Goal: Task Accomplishment & Management: Use online tool/utility

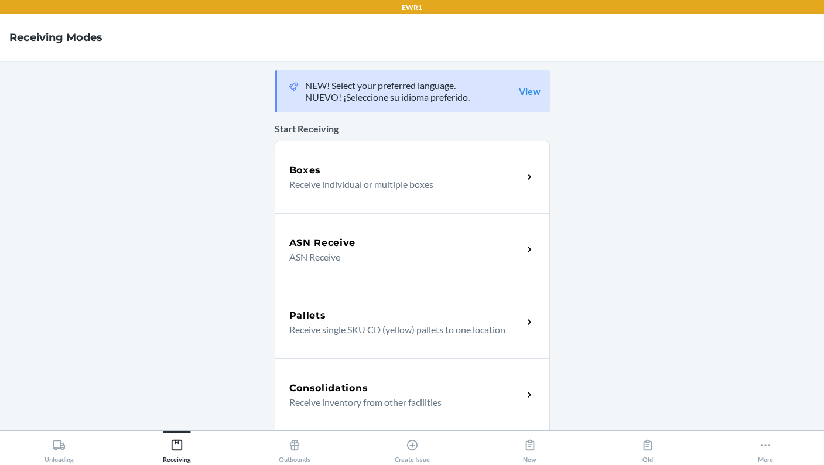
scroll to position [351, 0]
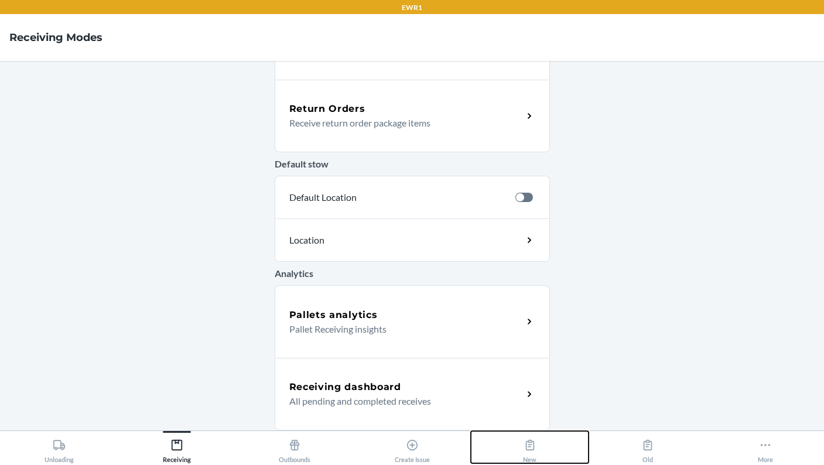
click at [530, 444] on icon at bounding box center [529, 445] width 9 height 11
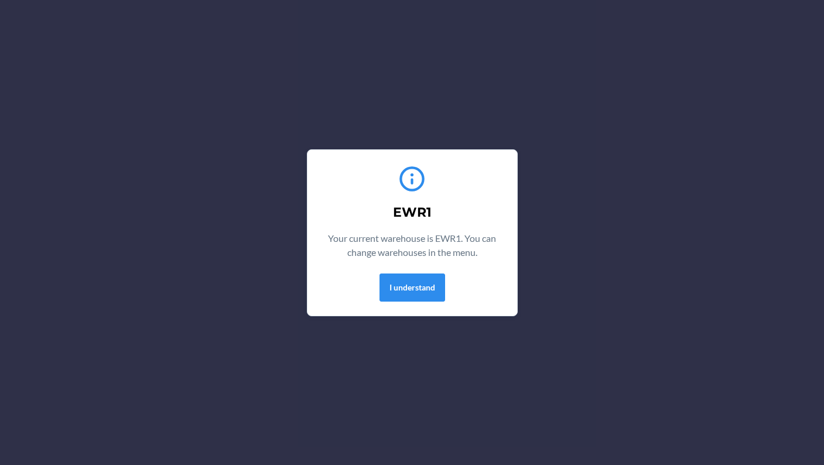
click at [408, 445] on div "EWR1 Your current warehouse is EWR1. You can change warehouses in the menu. I u…" at bounding box center [412, 232] width 824 height 465
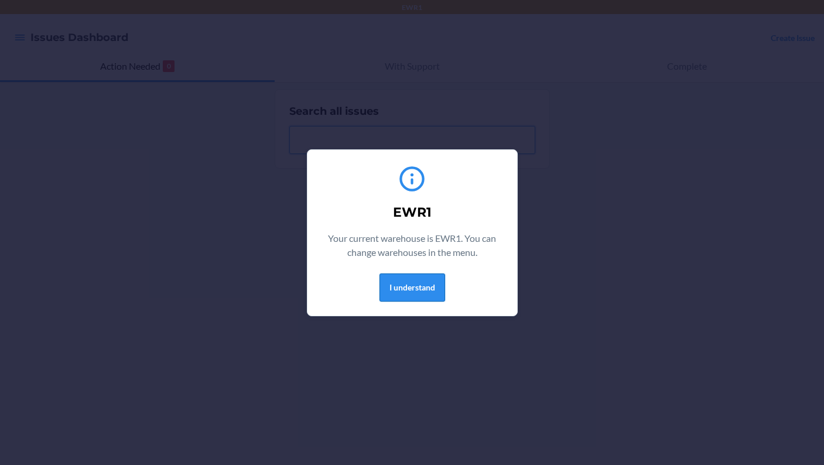
click at [412, 297] on button "I understand" at bounding box center [412, 287] width 66 height 28
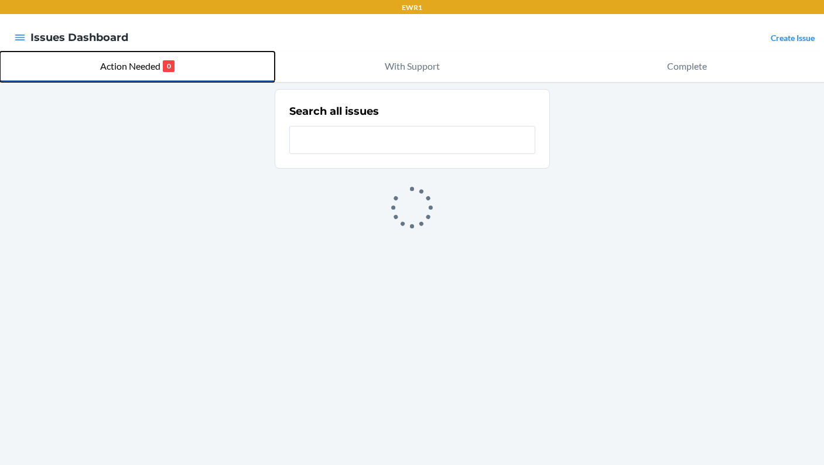
click at [158, 66] on p "Action Needed" at bounding box center [130, 66] width 60 height 14
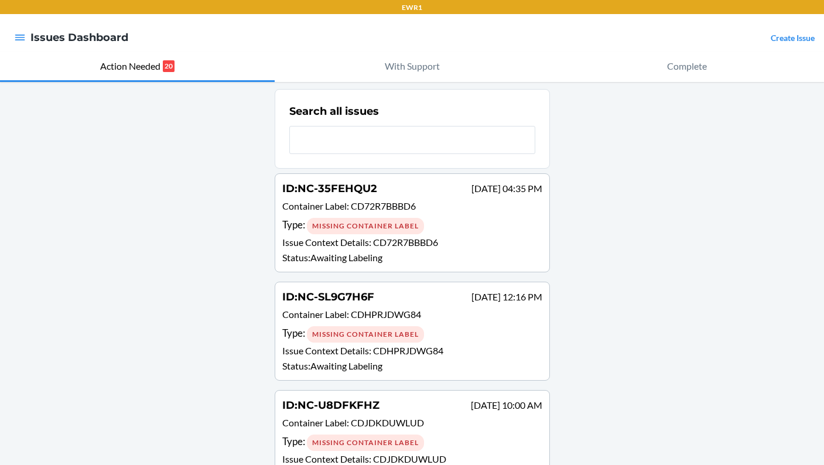
click at [315, 234] on div "Missing Container Label" at bounding box center [365, 226] width 117 height 16
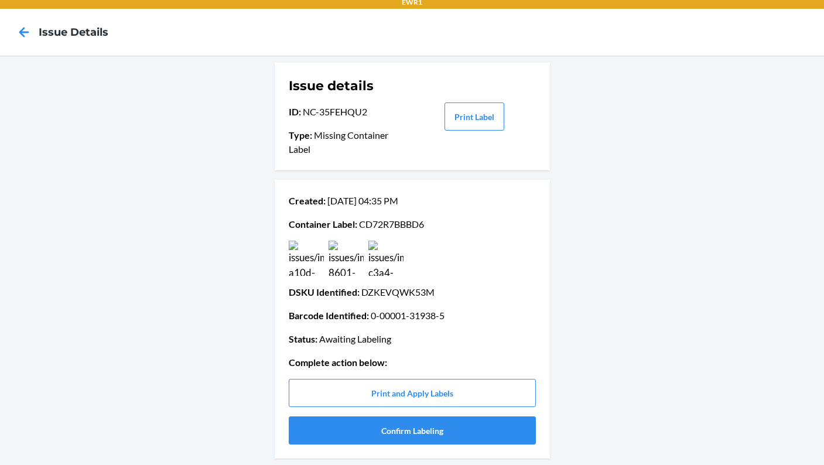
scroll to position [6, 0]
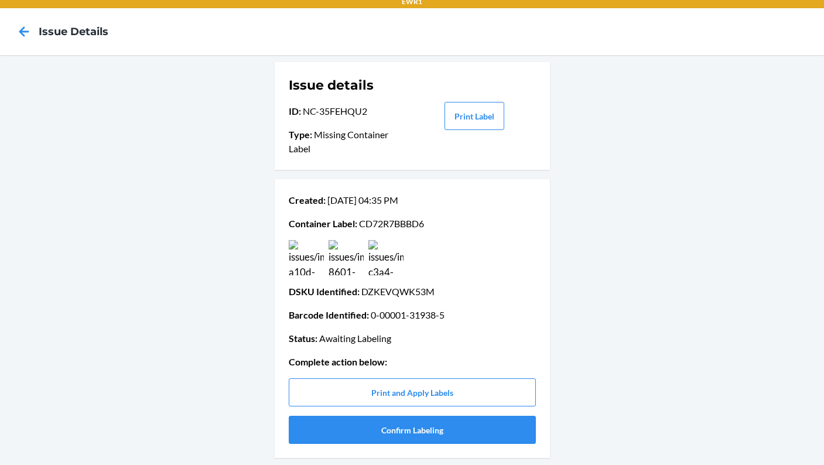
click at [344, 275] on img at bounding box center [345, 257] width 35 height 35
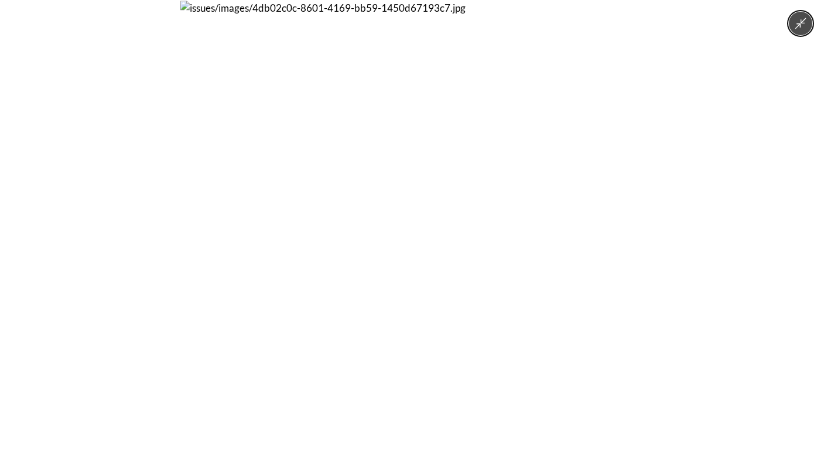
click at [195, 215] on img at bounding box center [411, 232] width 463 height 463
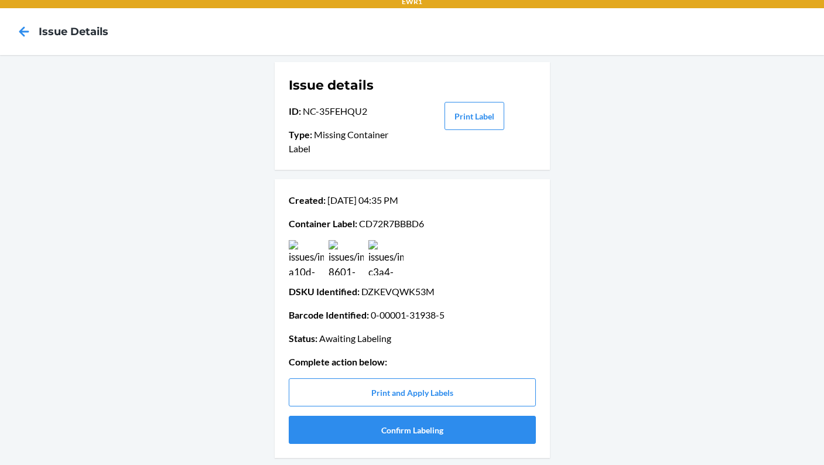
click at [299, 246] on img at bounding box center [306, 257] width 35 height 35
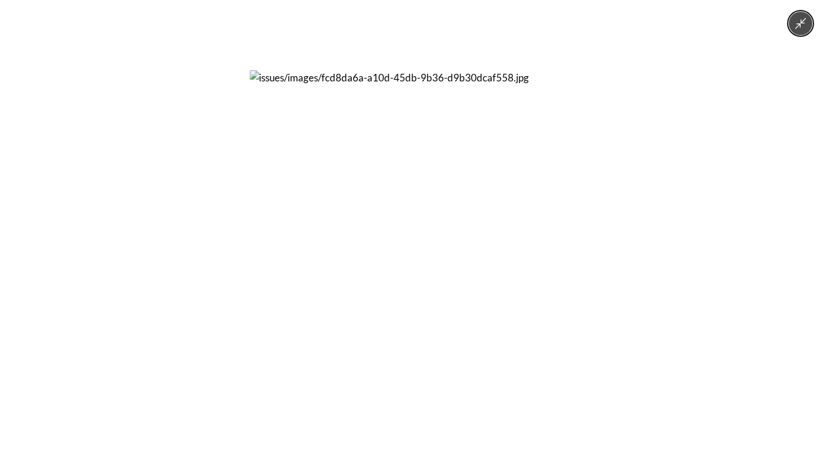
click at [176, 246] on div at bounding box center [412, 232] width 824 height 465
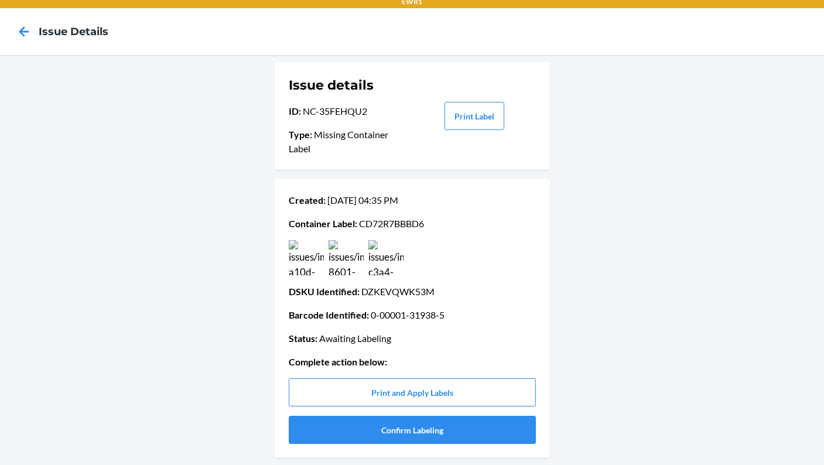
click at [385, 259] on img at bounding box center [385, 257] width 35 height 35
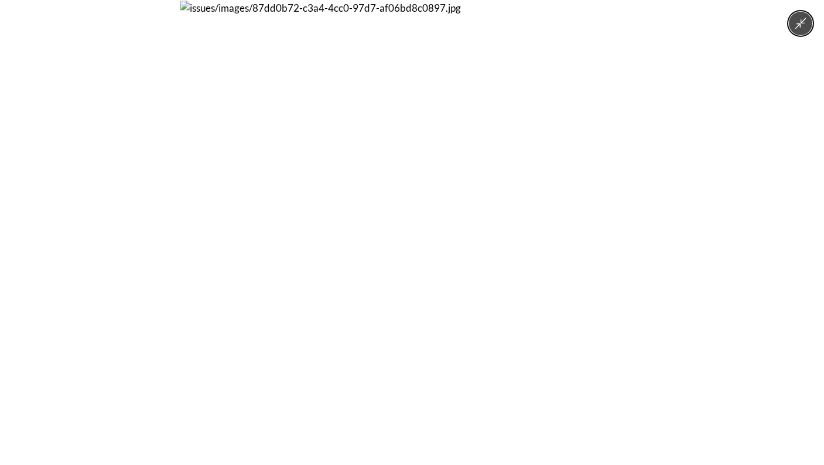
click at [349, 311] on img at bounding box center [411, 232] width 463 height 463
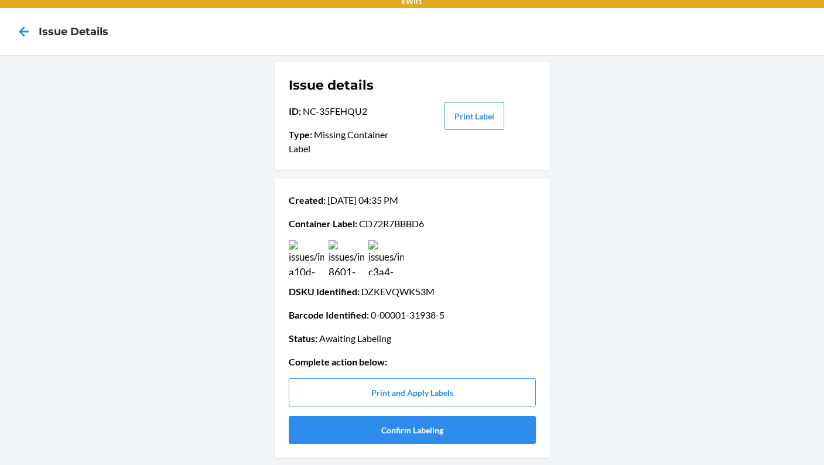
click at [366, 284] on div "Created : Aug 19 04:35 PM Container Label : CD72R7BBBD6 DSKU Identified : DZKEV…" at bounding box center [412, 318] width 247 height 260
click at [370, 277] on div "Created : Aug 19 04:35 PM Container Label : CD72R7BBBD6 DSKU Identified : DZKEV…" at bounding box center [412, 318] width 247 height 260
click at [373, 271] on img at bounding box center [385, 257] width 35 height 35
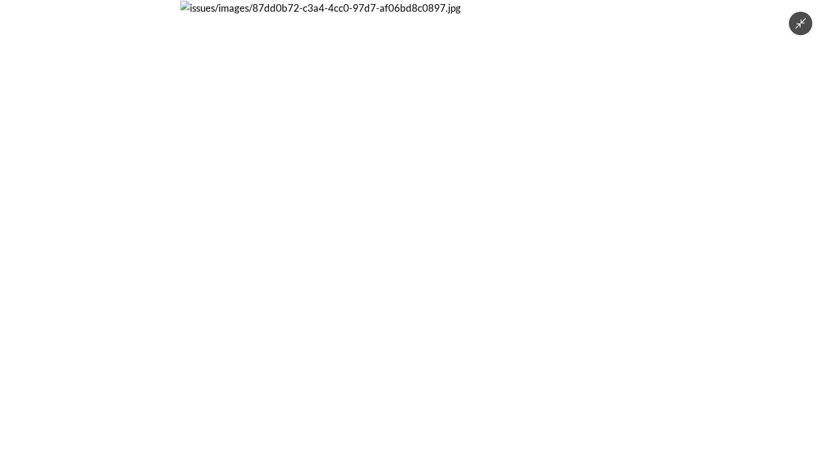
click at [356, 346] on img at bounding box center [411, 232] width 463 height 463
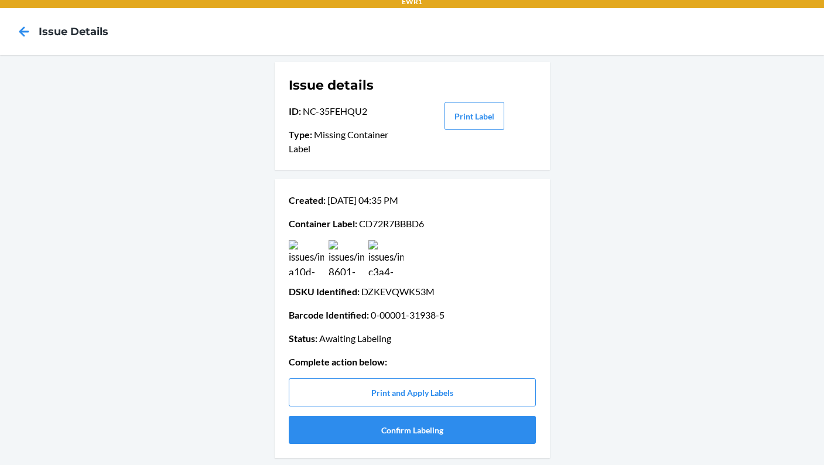
click at [356, 346] on div "Created : Aug 19 04:35 PM Container Label : CD72R7BBBD6 DSKU Identified : DZKEV…" at bounding box center [412, 318] width 247 height 260
